Goal: Transaction & Acquisition: Purchase product/service

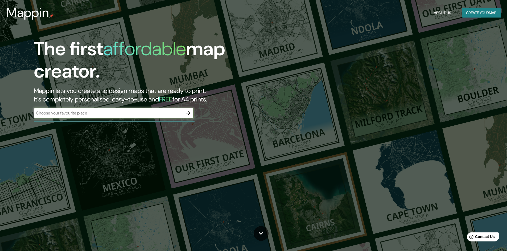
click at [110, 112] on input "text" at bounding box center [108, 113] width 149 height 6
type input "[PERSON_NAME]"
click at [190, 116] on button "button" at bounding box center [188, 113] width 11 height 11
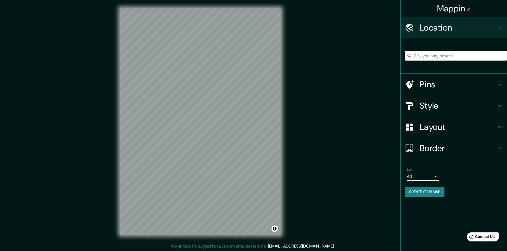
click at [448, 56] on input "Pick your city or area" at bounding box center [455, 56] width 102 height 10
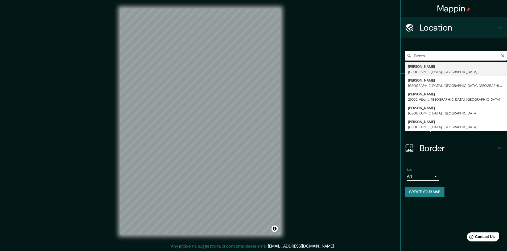
type input "[PERSON_NAME], [GEOGRAPHIC_DATA], [GEOGRAPHIC_DATA]"
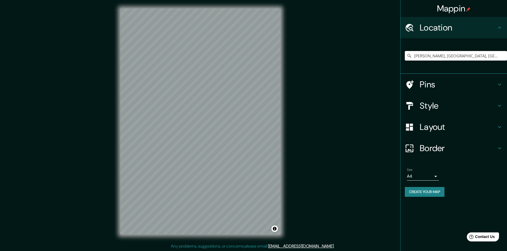
click at [465, 103] on h4 "Style" at bounding box center [457, 106] width 77 height 11
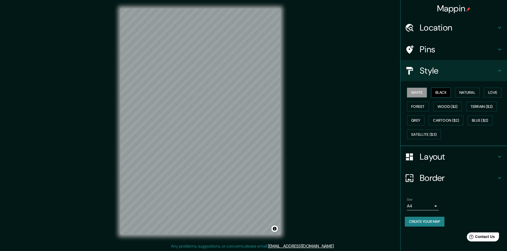
click at [436, 92] on button "Black" at bounding box center [441, 93] width 20 height 10
click at [426, 93] on button "White" at bounding box center [417, 93] width 20 height 10
click at [437, 93] on button "Black" at bounding box center [441, 93] width 20 height 10
click at [466, 94] on button "Natural" at bounding box center [467, 93] width 24 height 10
click at [493, 94] on button "Love" at bounding box center [492, 93] width 18 height 10
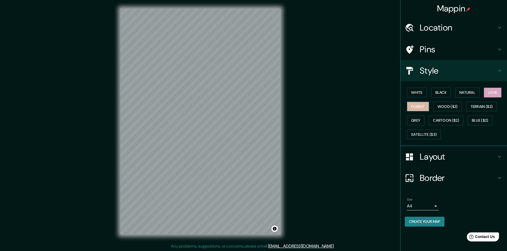
click at [417, 107] on button "Forest" at bounding box center [418, 107] width 22 height 10
click at [448, 105] on button "Wood ($2)" at bounding box center [447, 107] width 29 height 10
click at [479, 107] on button "Terrain ($2)" at bounding box center [481, 107] width 31 height 10
click at [417, 119] on button "Grey" at bounding box center [416, 121] width 18 height 10
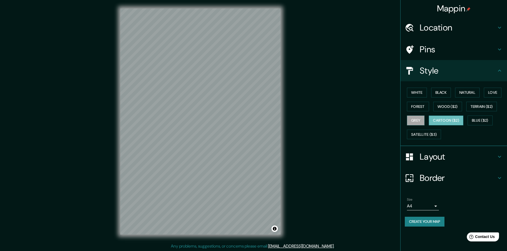
click at [444, 121] on button "Cartoon ($2)" at bounding box center [445, 121] width 35 height 10
click at [479, 121] on button "Blue ($2)" at bounding box center [479, 121] width 25 height 10
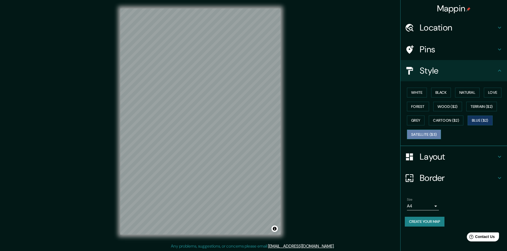
click at [428, 135] on button "Satellite ($3)" at bounding box center [424, 135] width 34 height 10
click at [444, 94] on button "Black" at bounding box center [441, 93] width 20 height 10
click at [441, 160] on h4 "Layout" at bounding box center [457, 157] width 77 height 11
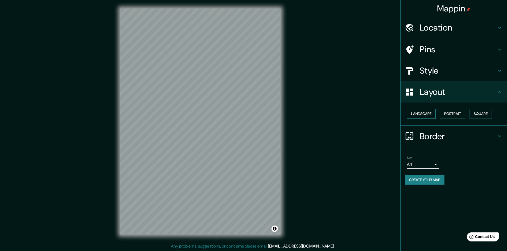
click at [430, 116] on button "Landscape" at bounding box center [421, 114] width 29 height 10
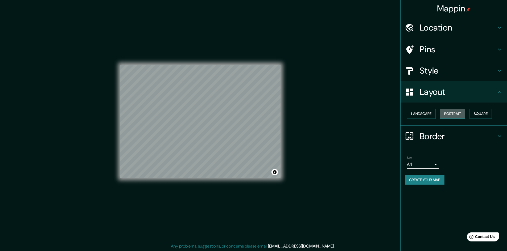
click at [454, 116] on button "Portrait" at bounding box center [452, 114] width 25 height 10
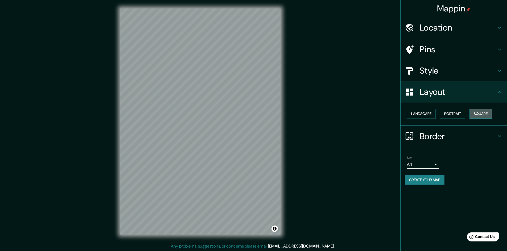
click at [473, 116] on button "Square" at bounding box center [480, 114] width 22 height 10
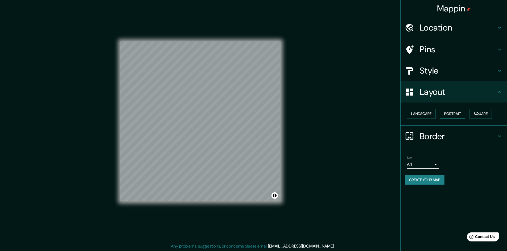
click at [450, 115] on button "Portrait" at bounding box center [452, 114] width 25 height 10
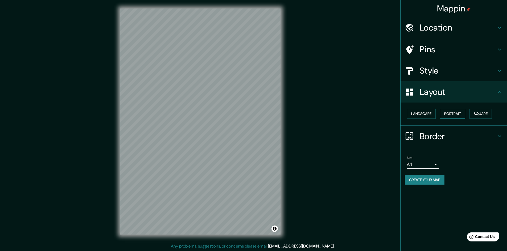
click at [446, 114] on button "Portrait" at bounding box center [452, 114] width 25 height 10
click at [413, 114] on button "Landscape" at bounding box center [421, 114] width 29 height 10
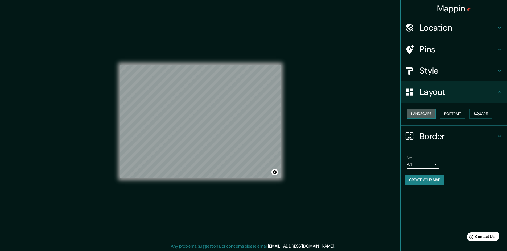
click at [422, 114] on button "Landscape" at bounding box center [421, 114] width 29 height 10
click at [453, 115] on button "Portrait" at bounding box center [452, 114] width 25 height 10
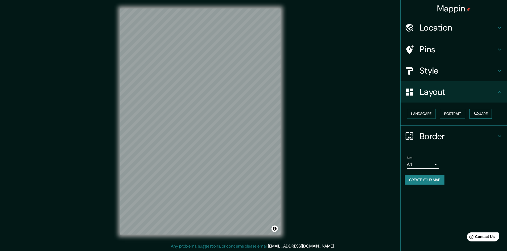
click at [481, 112] on button "Square" at bounding box center [480, 114] width 22 height 10
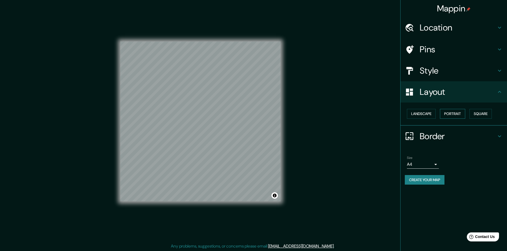
click at [452, 116] on button "Portrait" at bounding box center [452, 114] width 25 height 10
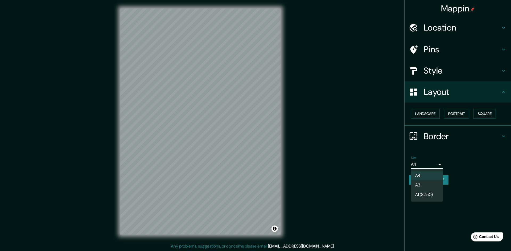
click at [436, 165] on body "Mappin Location [GEOGRAPHIC_DATA][PERSON_NAME], [GEOGRAPHIC_DATA], [GEOGRAPHIC_…" at bounding box center [255, 125] width 511 height 251
click at [428, 184] on li "A3" at bounding box center [427, 186] width 32 height 10
drag, startPoint x: 435, startPoint y: 163, endPoint x: 427, endPoint y: 167, distance: 8.8
click at [435, 163] on body "Mappin Location [GEOGRAPHIC_DATA][PERSON_NAME], [GEOGRAPHIC_DATA], [GEOGRAPHIC_…" at bounding box center [255, 125] width 511 height 251
click at [426, 176] on li "A4" at bounding box center [427, 176] width 32 height 10
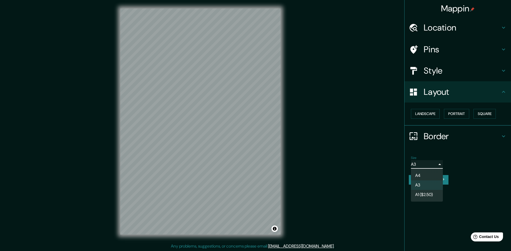
type input "single"
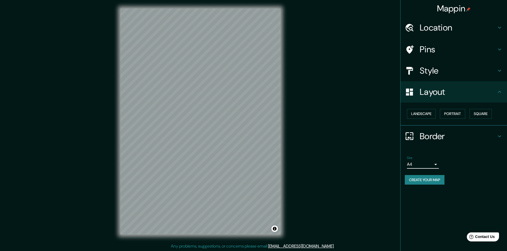
click at [435, 137] on h4 "Border" at bounding box center [457, 136] width 77 height 11
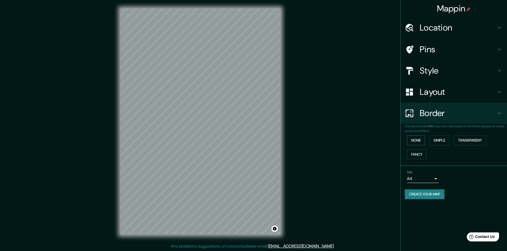
click at [414, 142] on button "None" at bounding box center [416, 141] width 18 height 10
click at [445, 140] on button "Simple" at bounding box center [439, 141] width 20 height 10
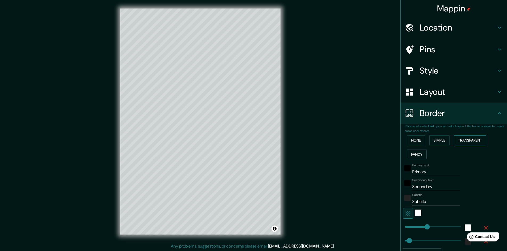
click at [461, 140] on button "Transparent" at bounding box center [469, 141] width 32 height 10
click at [415, 152] on button "Fancy" at bounding box center [417, 155] width 20 height 10
click at [415, 141] on button "None" at bounding box center [416, 141] width 18 height 10
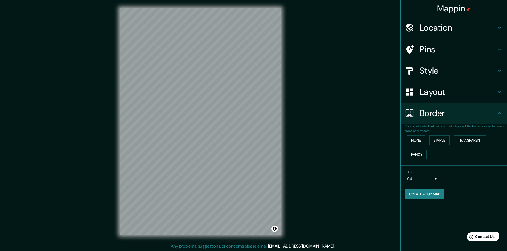
click at [431, 45] on h4 "Pins" at bounding box center [457, 49] width 77 height 11
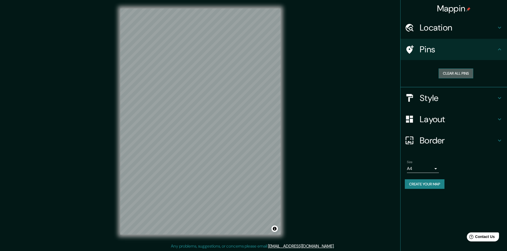
click at [462, 77] on button "Clear all pins" at bounding box center [455, 74] width 35 height 10
click at [452, 73] on button "Clear all pins" at bounding box center [455, 74] width 35 height 10
click at [442, 100] on h4 "Style" at bounding box center [457, 98] width 77 height 11
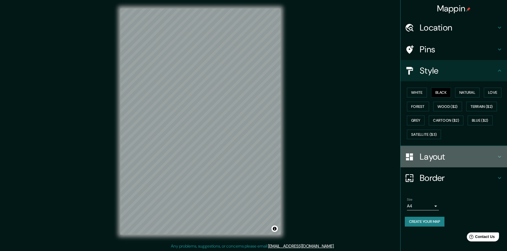
click at [438, 157] on h4 "Layout" at bounding box center [457, 157] width 77 height 11
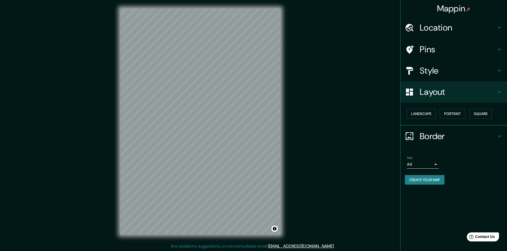
click at [442, 132] on h4 "Border" at bounding box center [457, 136] width 77 height 11
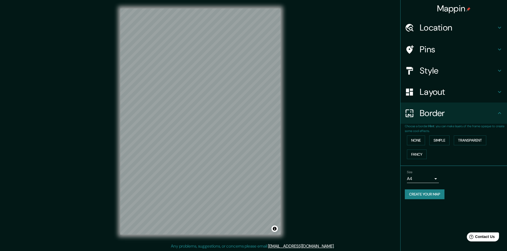
scroll to position [1, 0]
click at [436, 198] on button "Create your map" at bounding box center [424, 195] width 40 height 10
click at [285, 141] on div "© Mapbox © OpenStreetMap Improve this map" at bounding box center [200, 120] width 177 height 243
click at [435, 194] on button "Create your map" at bounding box center [424, 195] width 40 height 10
click at [436, 192] on button "Create your map" at bounding box center [424, 195] width 40 height 10
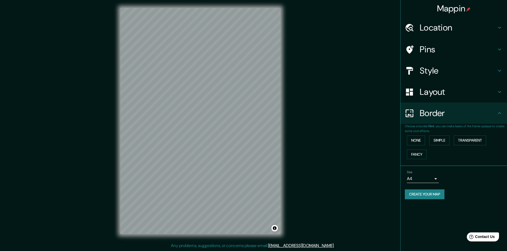
click at [375, 77] on div "Mappin Location [GEOGRAPHIC_DATA][PERSON_NAME], [GEOGRAPHIC_DATA], [GEOGRAPHIC_…" at bounding box center [253, 125] width 507 height 252
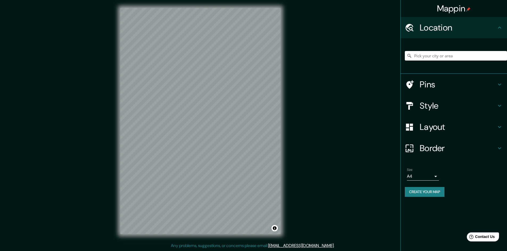
click at [433, 60] on input "Pick your city or area" at bounding box center [455, 56] width 102 height 10
type input "[PERSON_NAME], [GEOGRAPHIC_DATA], [GEOGRAPHIC_DATA]"
click at [440, 86] on h4 "Pins" at bounding box center [457, 84] width 77 height 11
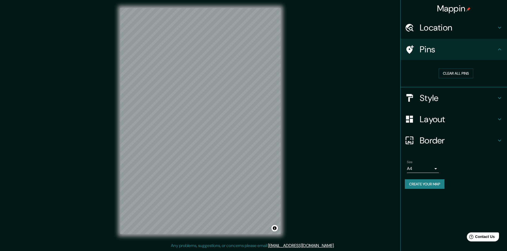
click at [431, 98] on h4 "Style" at bounding box center [457, 98] width 77 height 11
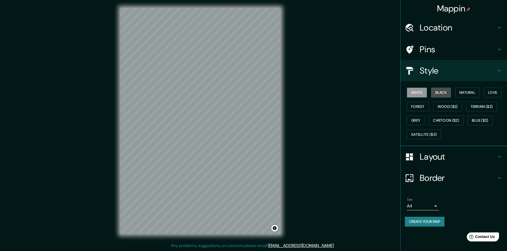
click at [437, 95] on button "Black" at bounding box center [441, 93] width 20 height 10
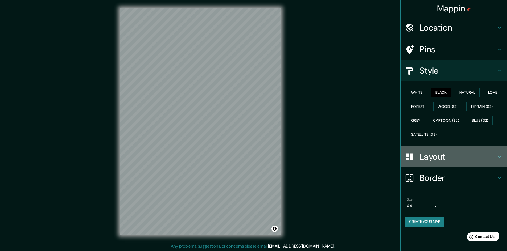
click at [424, 158] on h4 "Layout" at bounding box center [457, 157] width 77 height 11
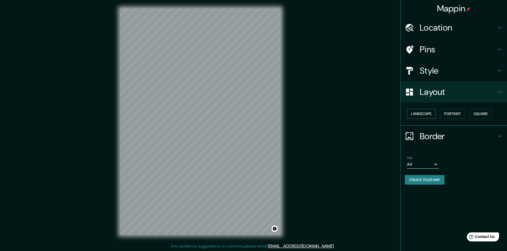
click at [426, 117] on button "Landscape" at bounding box center [421, 114] width 29 height 10
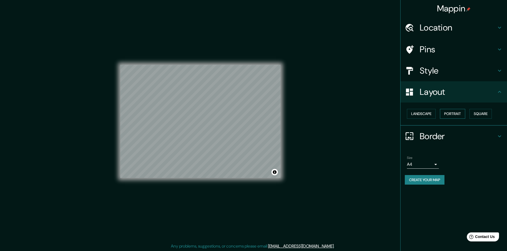
click at [449, 113] on button "Portrait" at bounding box center [452, 114] width 25 height 10
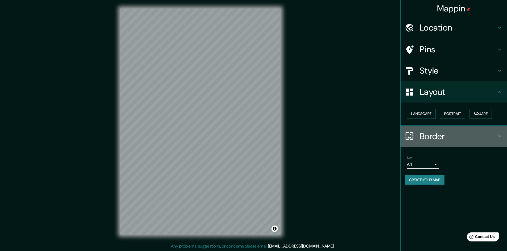
click at [429, 139] on h4 "Border" at bounding box center [457, 136] width 77 height 11
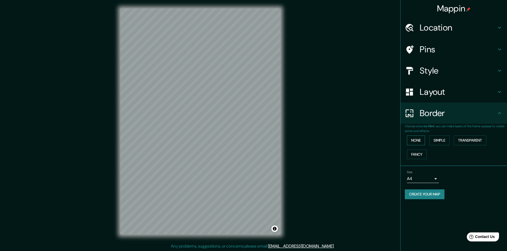
click at [424, 140] on button "None" at bounding box center [416, 141] width 18 height 10
click at [440, 140] on button "Simple" at bounding box center [439, 141] width 20 height 10
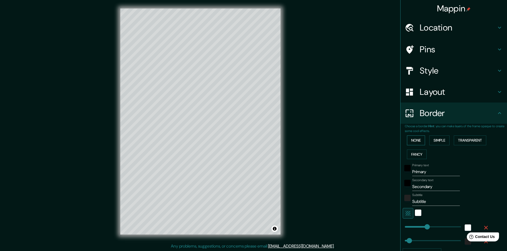
click at [417, 142] on button "None" at bounding box center [416, 141] width 18 height 10
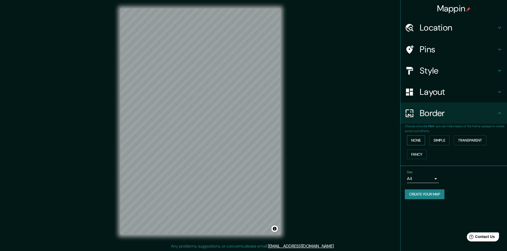
click at [424, 139] on button "None" at bounding box center [416, 141] width 18 height 10
click at [443, 137] on button "Simple" at bounding box center [439, 141] width 20 height 10
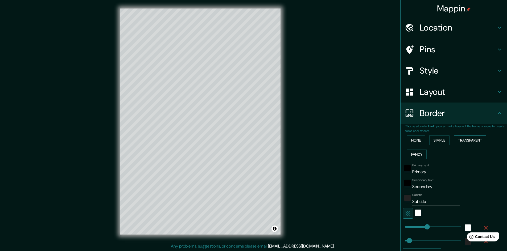
click at [465, 137] on button "Transparent" at bounding box center [469, 141] width 32 height 10
click at [415, 156] on button "Fancy" at bounding box center [417, 155] width 20 height 10
click at [407, 141] on button "None" at bounding box center [416, 141] width 18 height 10
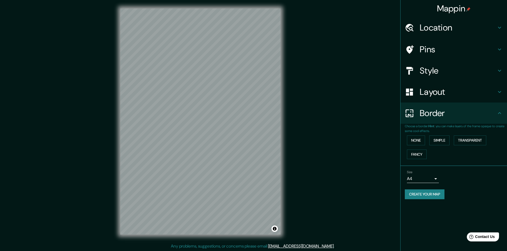
click at [436, 179] on body "Mappin Location Bento Gonçalves, Rio Grande do Sul, Brasil Bento Gonçalves Rio …" at bounding box center [253, 125] width 507 height 251
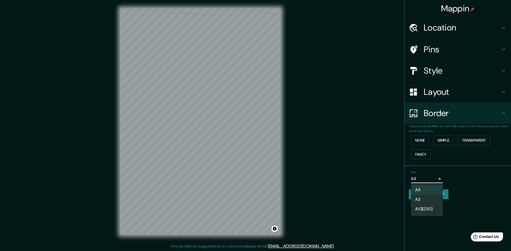
click at [420, 187] on li "A4" at bounding box center [427, 190] width 32 height 10
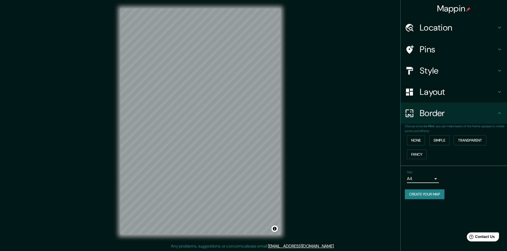
click at [425, 193] on button "Create your map" at bounding box center [424, 195] width 40 height 10
click at [424, 146] on div "None Simple Transparent Fancy" at bounding box center [455, 147] width 102 height 28
click at [422, 143] on button "None" at bounding box center [416, 141] width 18 height 10
click at [444, 141] on button "Simple" at bounding box center [439, 141] width 20 height 10
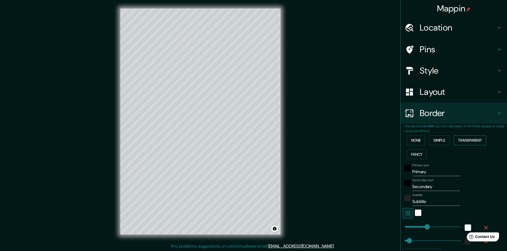
click at [466, 142] on button "Transparent" at bounding box center [469, 141] width 32 height 10
click at [421, 141] on div "None Simple Transparent Fancy" at bounding box center [455, 147] width 102 height 28
click at [431, 82] on div "Layout" at bounding box center [453, 91] width 106 height 21
type input "289"
type input "48"
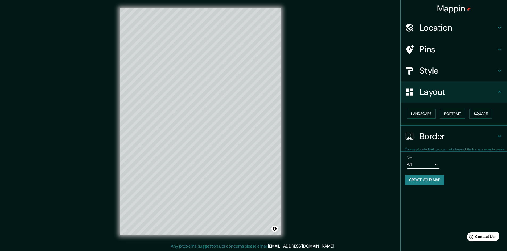
click at [431, 74] on h4 "Style" at bounding box center [457, 70] width 77 height 11
type input "289"
type input "48"
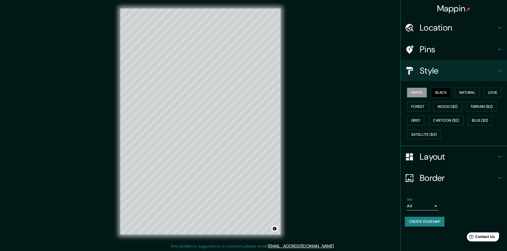
click at [416, 93] on button "White" at bounding box center [417, 93] width 20 height 10
click at [460, 96] on button "Natural" at bounding box center [467, 93] width 24 height 10
click at [422, 96] on button "White" at bounding box center [417, 93] width 20 height 10
click at [494, 94] on button "Love" at bounding box center [492, 93] width 18 height 10
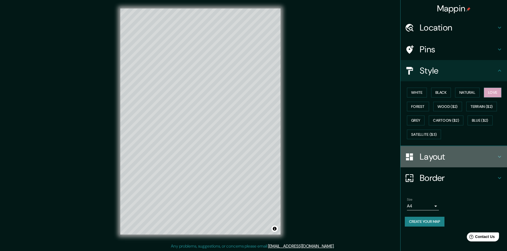
click at [453, 154] on h4 "Layout" at bounding box center [457, 157] width 77 height 11
type input "289"
type input "48"
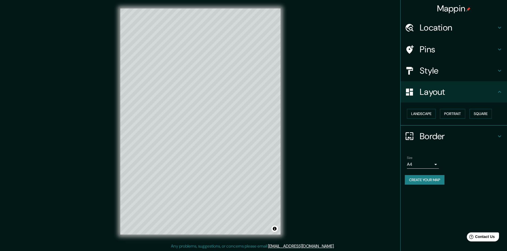
click at [429, 137] on h4 "Border" at bounding box center [457, 136] width 77 height 11
type input "289"
type input "48"
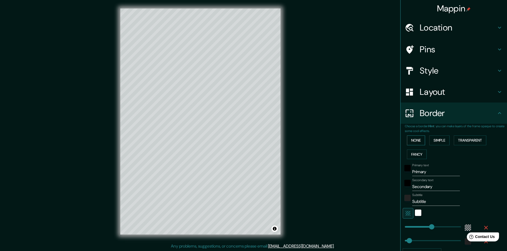
click at [410, 145] on button "None" at bounding box center [416, 141] width 18 height 10
